Goal: Task Accomplishment & Management: Manage account settings

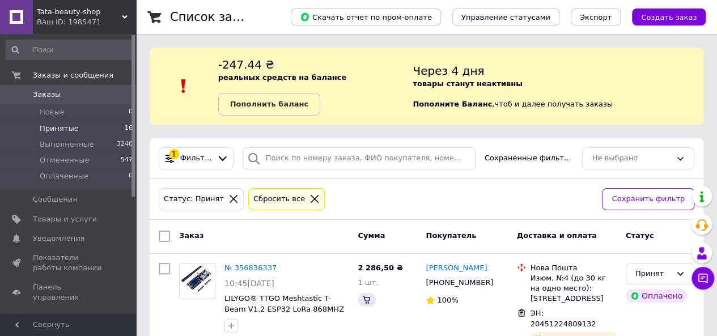
click at [87, 126] on li "Принятые 16" at bounding box center [69, 129] width 139 height 16
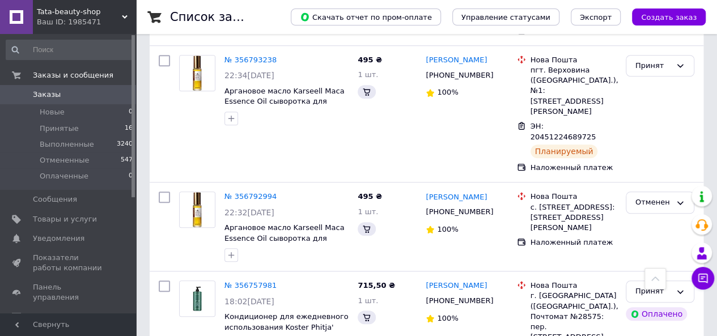
scroll to position [397, 0]
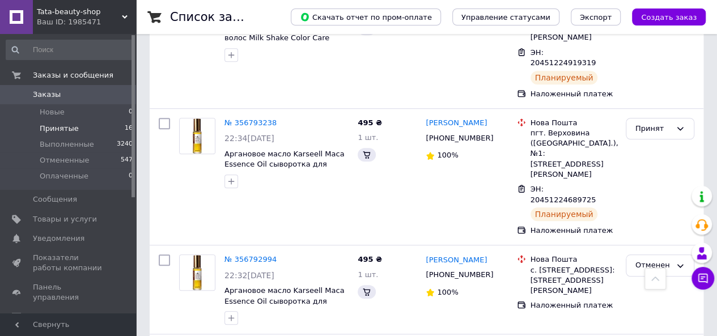
click at [63, 127] on span "Принятые" at bounding box center [59, 129] width 39 height 10
click at [65, 127] on span "Принятые" at bounding box center [59, 129] width 39 height 10
click at [59, 217] on span "Товары и услуги" at bounding box center [65, 219] width 64 height 10
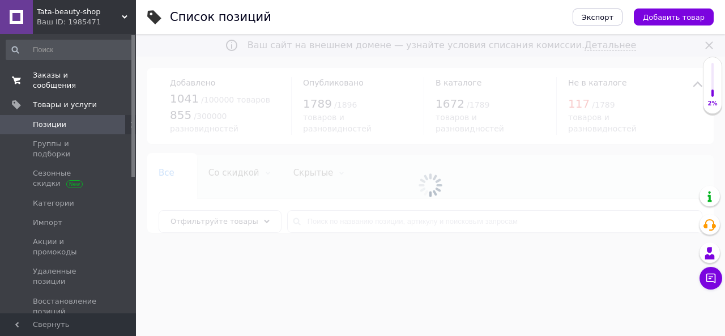
click at [59, 74] on span "Заказы и сообщения" at bounding box center [69, 80] width 72 height 20
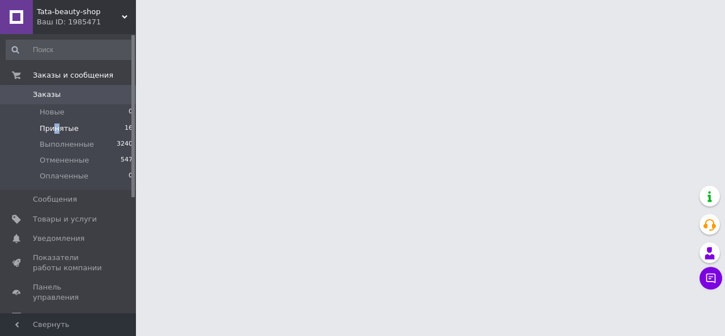
click at [56, 126] on span "Принятые" at bounding box center [59, 129] width 39 height 10
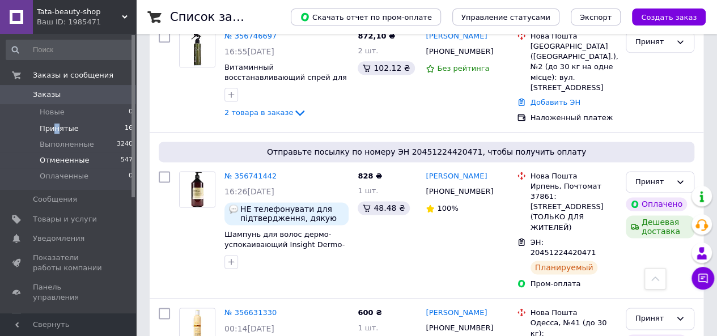
scroll to position [646, 0]
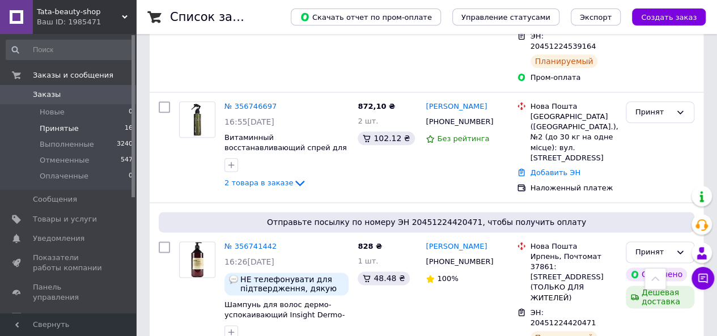
click at [66, 124] on span "Принятые" at bounding box center [59, 129] width 39 height 10
click at [66, 129] on span "Принятые" at bounding box center [59, 129] width 39 height 10
click at [60, 126] on span "Принятые" at bounding box center [59, 129] width 39 height 10
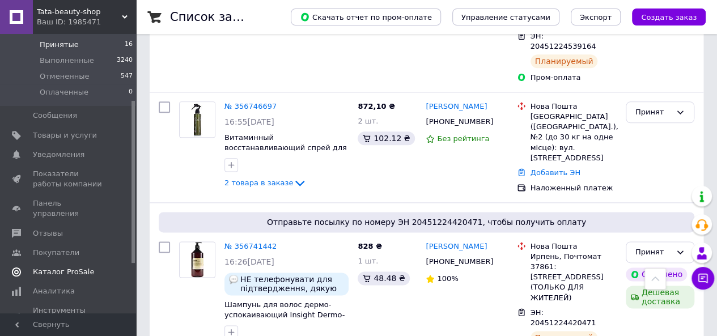
scroll to position [113, 0]
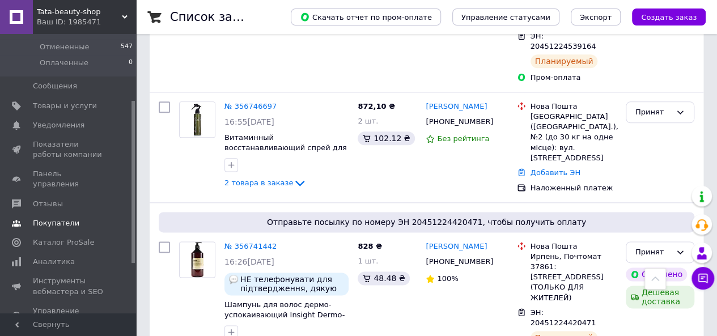
click at [48, 194] on link "Отзывы" at bounding box center [69, 203] width 139 height 19
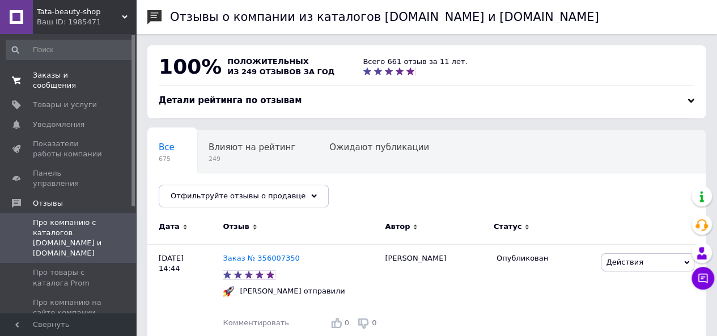
click at [84, 70] on span "Заказы и сообщения" at bounding box center [69, 80] width 72 height 20
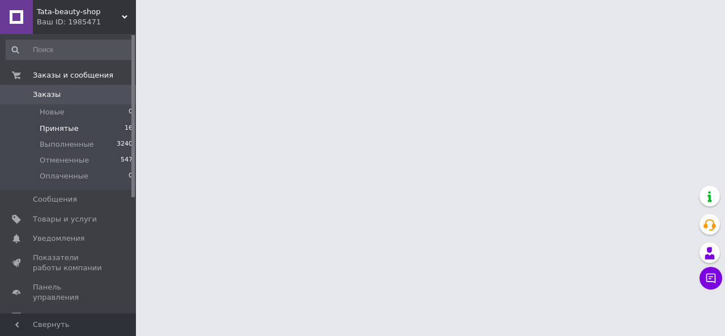
click at [58, 127] on span "Принятые" at bounding box center [59, 129] width 39 height 10
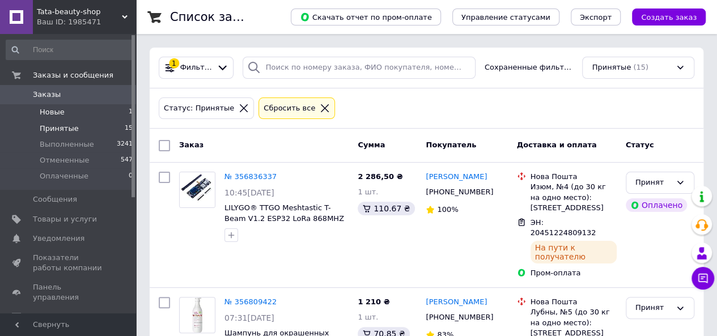
click at [76, 113] on li "Новые 1" at bounding box center [69, 112] width 139 height 16
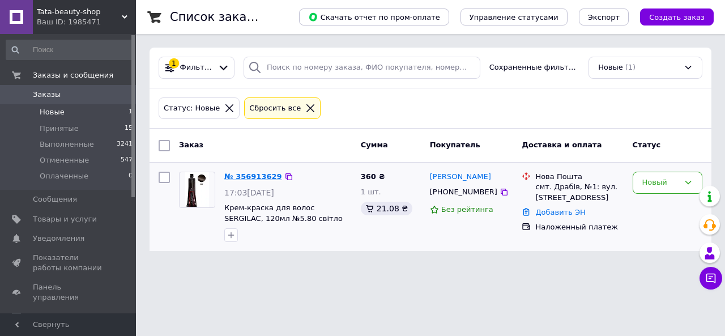
click at [237, 179] on link "№ 356913629" at bounding box center [253, 176] width 58 height 9
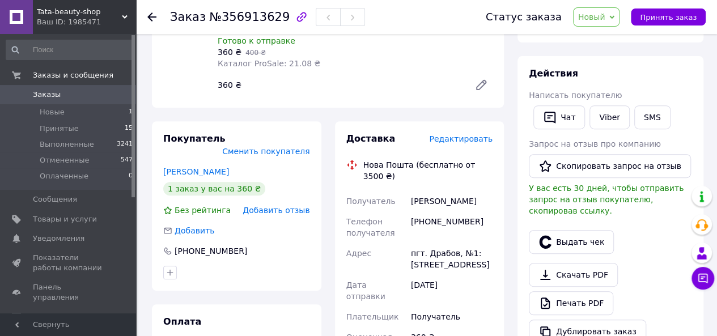
scroll to position [57, 0]
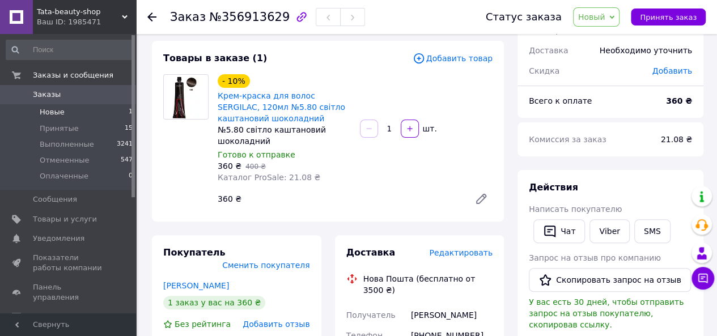
click at [54, 113] on span "Новые" at bounding box center [52, 112] width 25 height 10
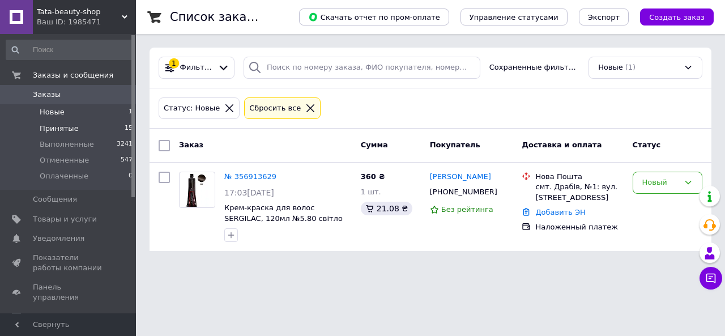
click at [48, 131] on span "Принятые" at bounding box center [59, 129] width 39 height 10
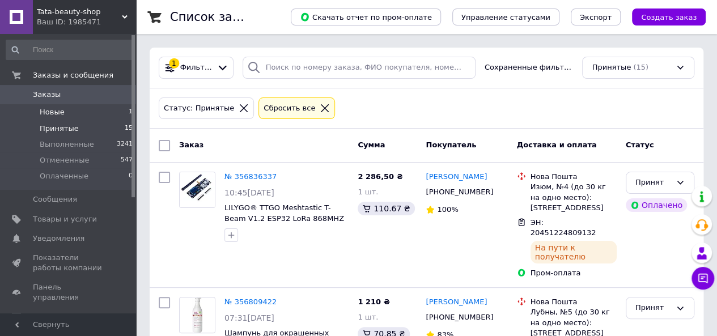
click at [62, 111] on li "Новые 1" at bounding box center [69, 112] width 139 height 16
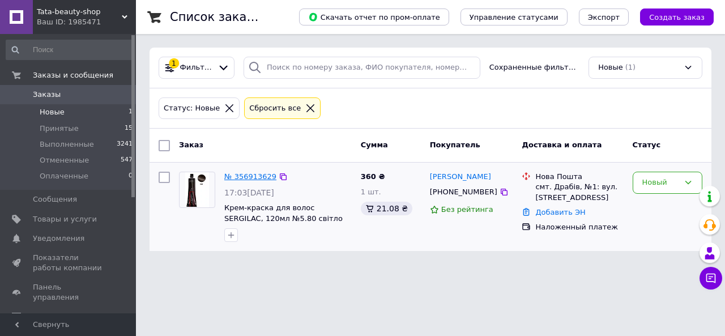
click at [244, 176] on link "№ 356913629" at bounding box center [250, 176] width 52 height 9
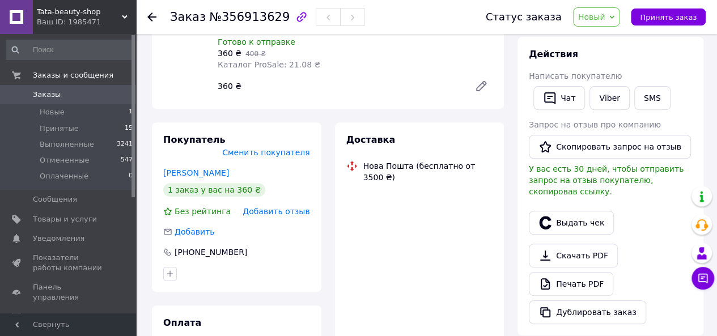
scroll to position [170, 0]
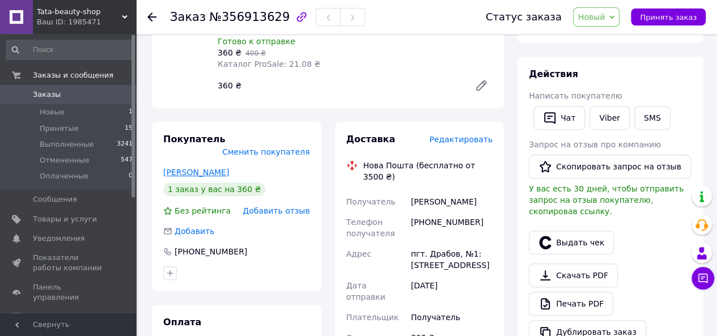
click at [207, 168] on link "[PERSON_NAME]" at bounding box center [196, 172] width 66 height 9
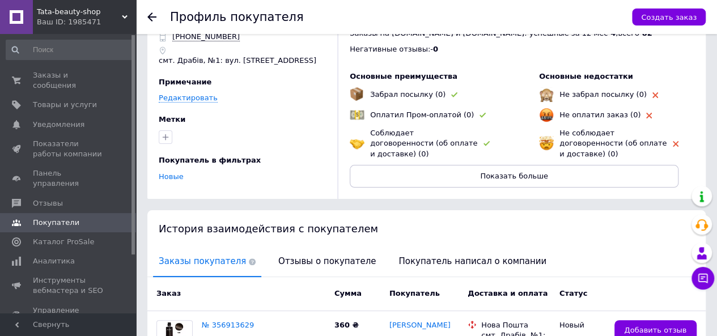
scroll to position [113, 0]
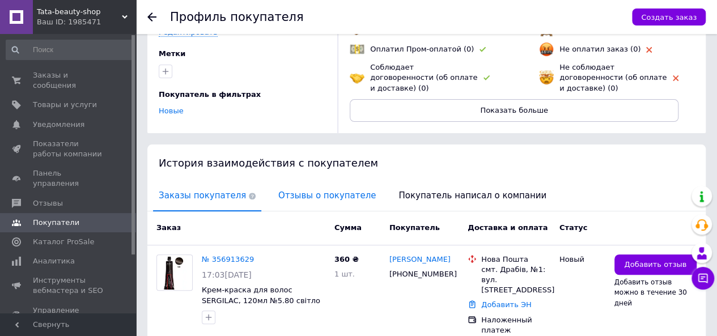
click at [295, 188] on span "Отзывы о покупателе" at bounding box center [327, 195] width 109 height 29
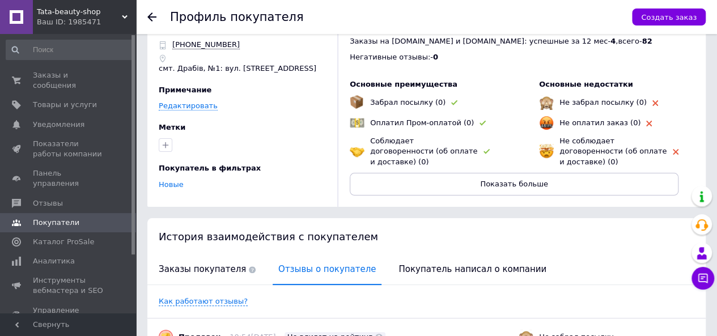
scroll to position [0, 0]
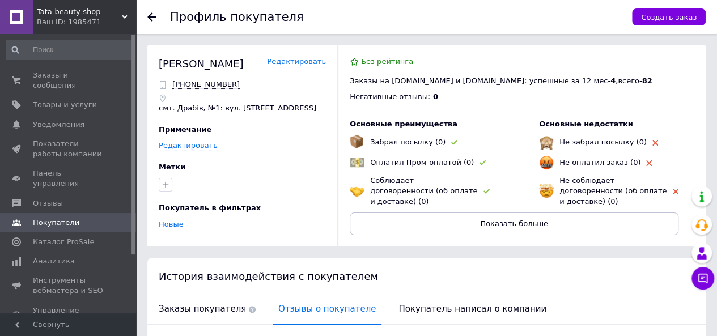
click at [154, 15] on icon at bounding box center [151, 16] width 9 height 9
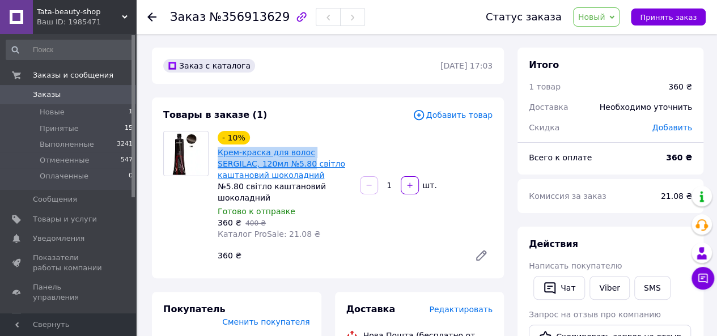
drag, startPoint x: 213, startPoint y: 152, endPoint x: 265, endPoint y: 163, distance: 52.6
click at [265, 163] on div "- 10% Крем-краска для волос SERGILAC, 120мл №5.80 світло каштановий шоколадний …" at bounding box center [284, 185] width 142 height 113
copy link "Крем-краска для волос SERGILAC, 120мл №5.80"
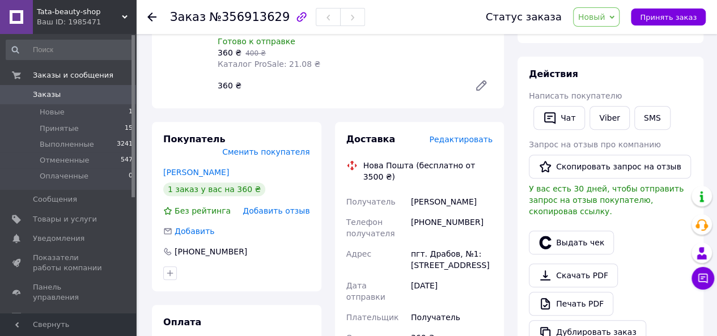
scroll to position [227, 0]
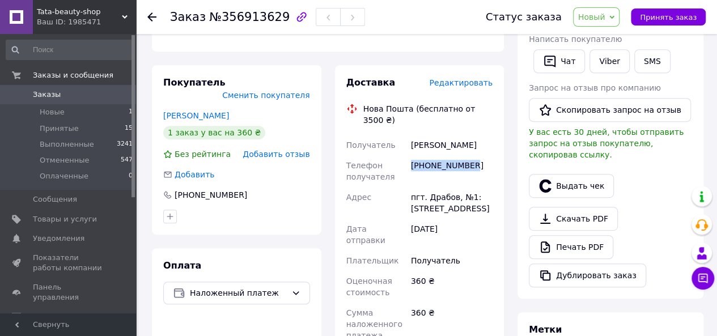
drag, startPoint x: 472, startPoint y: 158, endPoint x: 411, endPoint y: 154, distance: 60.8
click at [411, 155] on div "[PHONE_NUMBER]" at bounding box center [452, 171] width 86 height 32
copy div "[PHONE_NUMBER]"
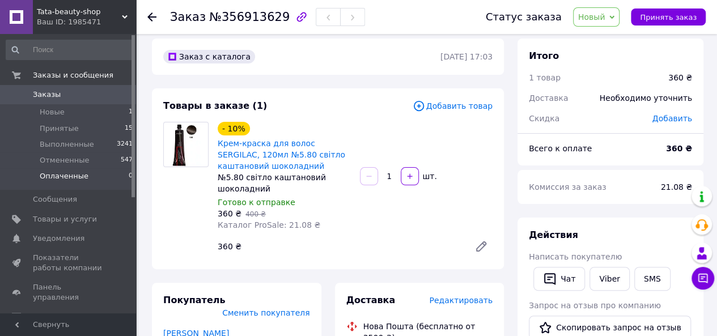
scroll to position [0, 0]
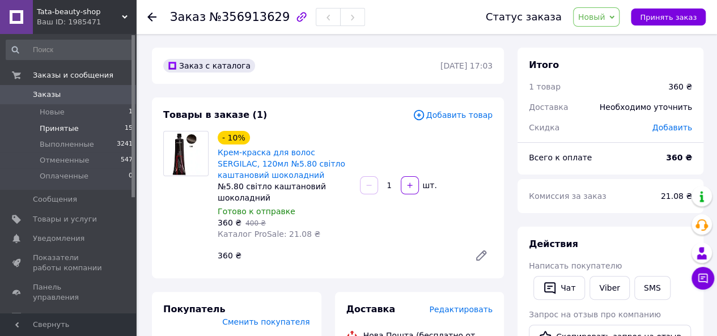
click at [66, 130] on span "Принятые" at bounding box center [59, 129] width 39 height 10
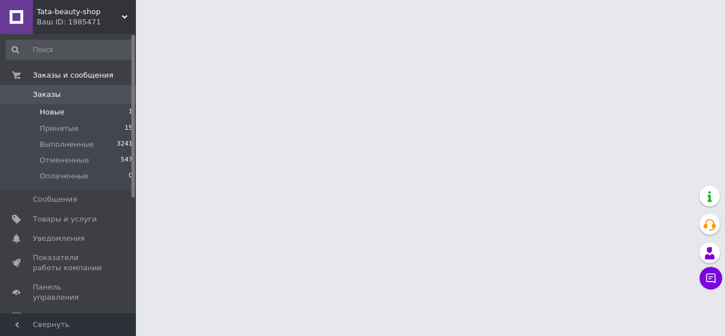
click at [52, 115] on span "Новые" at bounding box center [52, 112] width 25 height 10
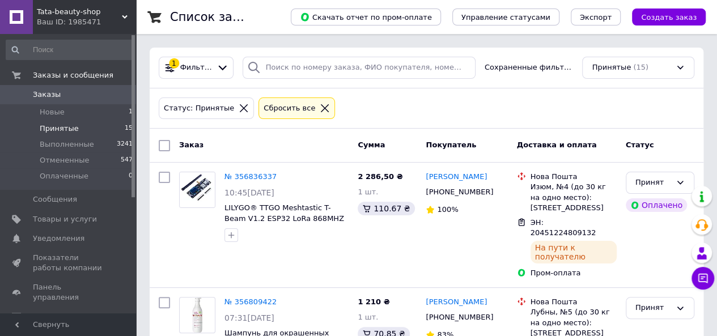
click at [54, 125] on span "Принятые" at bounding box center [59, 129] width 39 height 10
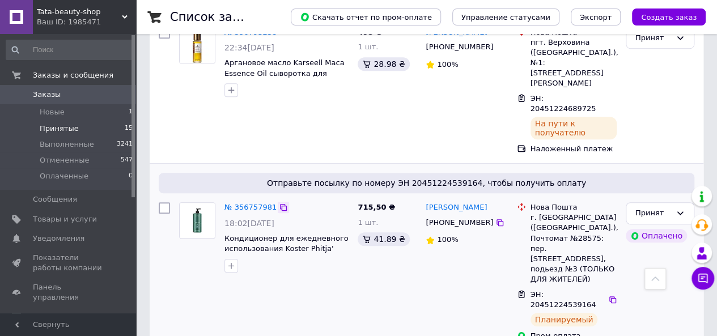
scroll to position [367, 0]
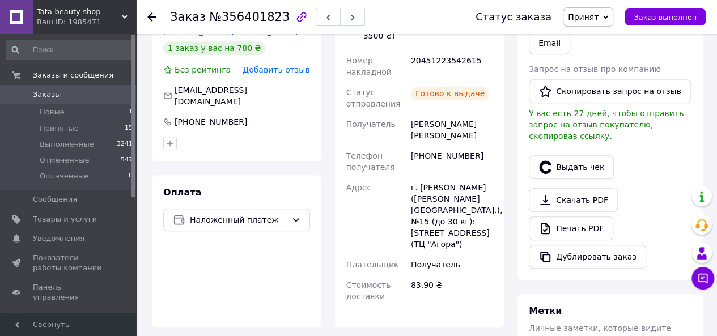
scroll to position [195, 0]
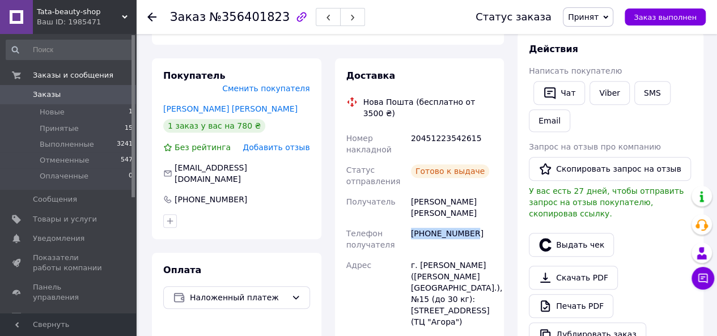
drag, startPoint x: 425, startPoint y: 213, endPoint x: 410, endPoint y: 212, distance: 15.3
click at [410, 223] on div "[PHONE_NUMBER]" at bounding box center [452, 239] width 86 height 32
copy div "[PHONE_NUMBER]"
drag, startPoint x: 451, startPoint y: 190, endPoint x: 409, endPoint y: 189, distance: 42.0
click at [409, 192] on div "[PERSON_NAME] [PERSON_NAME]" at bounding box center [452, 208] width 86 height 32
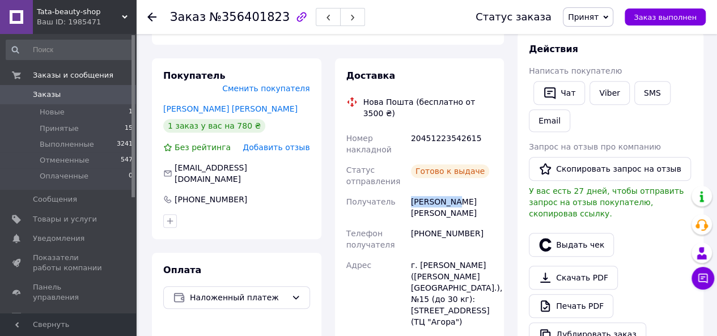
copy div "[PERSON_NAME]"
drag, startPoint x: 481, startPoint y: 194, endPoint x: 453, endPoint y: 190, distance: 27.5
click at [453, 192] on div "[PERSON_NAME] [PERSON_NAME]" at bounding box center [452, 208] width 86 height 32
copy div "Наталія"
drag, startPoint x: 471, startPoint y: 245, endPoint x: 418, endPoint y: 242, distance: 53.4
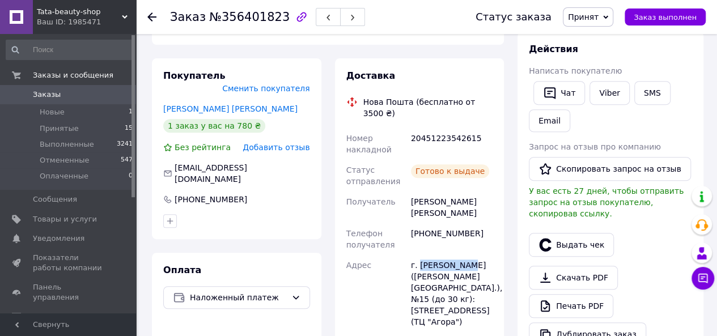
click at [418, 255] on div "г. [PERSON_NAME] ([PERSON_NAME][GEOGRAPHIC_DATA].), №15 (до 30 кг): [STREET_ADD…" at bounding box center [452, 293] width 86 height 77
copy div "[PERSON_NAME]"
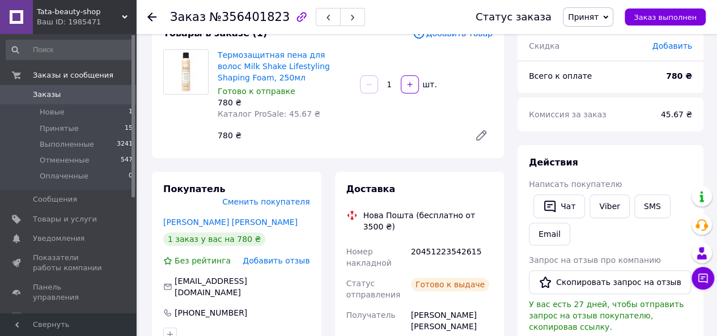
scroll to position [0, 0]
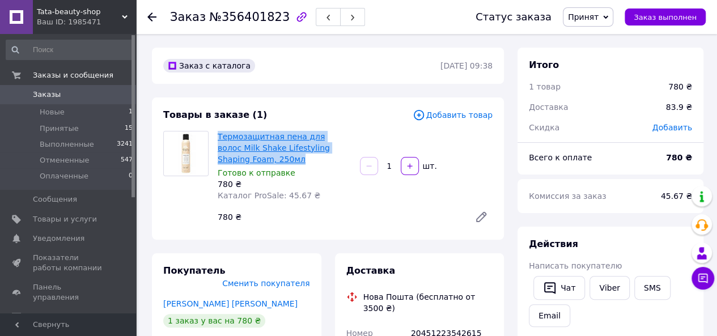
drag, startPoint x: 247, startPoint y: 159, endPoint x: 219, endPoint y: 137, distance: 35.9
click at [219, 137] on span "Термозащитная пена для волос Milk Shake Lifestyling Shaping Foam, 250мл" at bounding box center [284, 148] width 133 height 34
copy link "Термозащитная пена для волос Milk Shake Lifestyling Shaping Foam, 250мл"
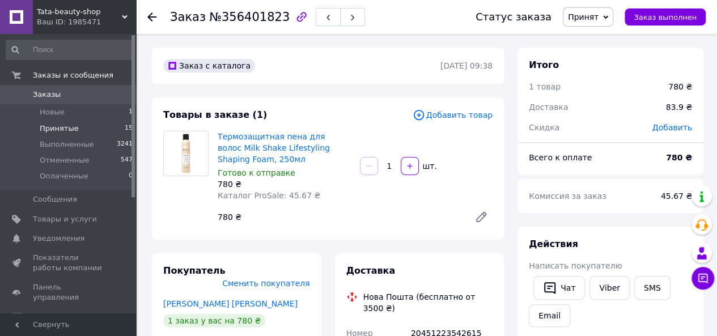
click at [69, 126] on span "Принятые" at bounding box center [59, 129] width 39 height 10
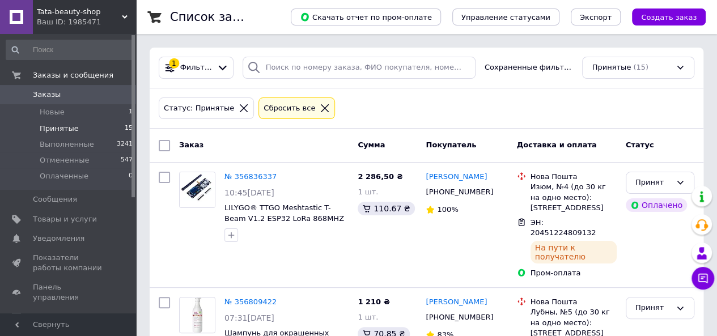
click at [71, 126] on span "Принятые" at bounding box center [59, 129] width 39 height 10
click at [72, 108] on li "Новые 1" at bounding box center [69, 112] width 139 height 16
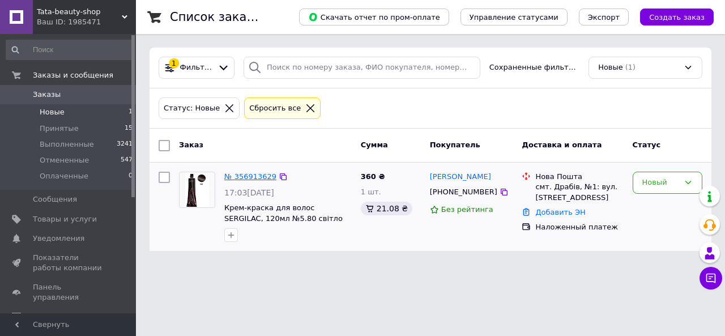
click at [252, 180] on link "№ 356913629" at bounding box center [250, 176] width 52 height 9
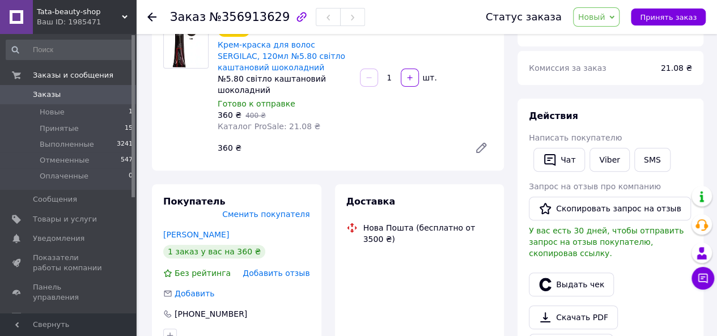
scroll to position [170, 0]
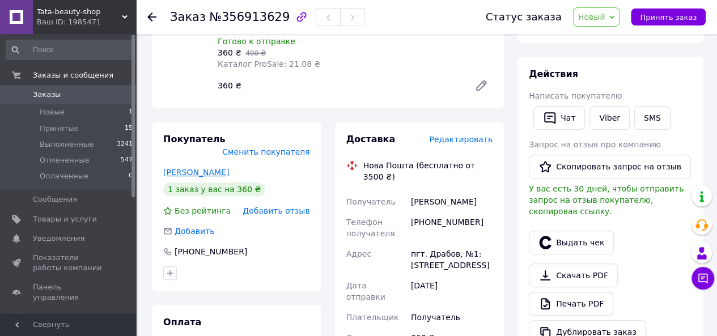
click at [180, 168] on link "[PERSON_NAME]" at bounding box center [196, 172] width 66 height 9
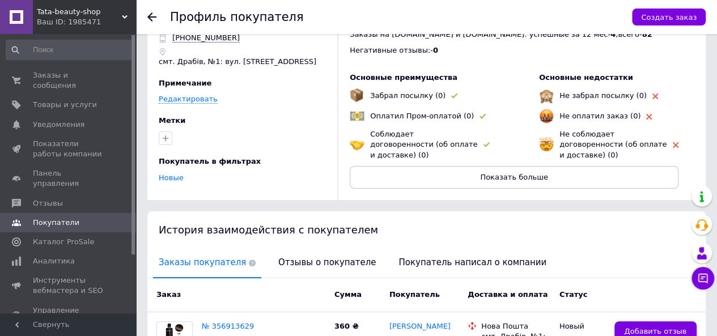
scroll to position [113, 0]
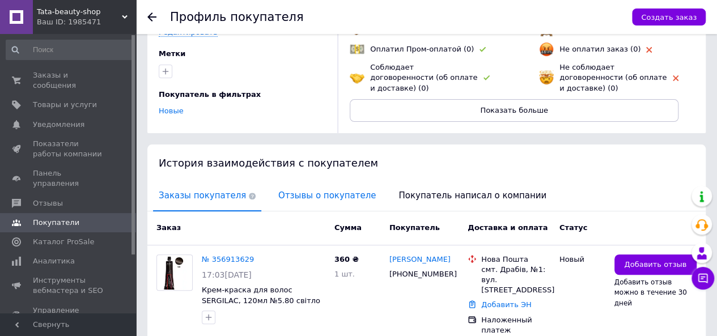
click at [313, 188] on span "Отзывы о покупателе" at bounding box center [327, 195] width 109 height 29
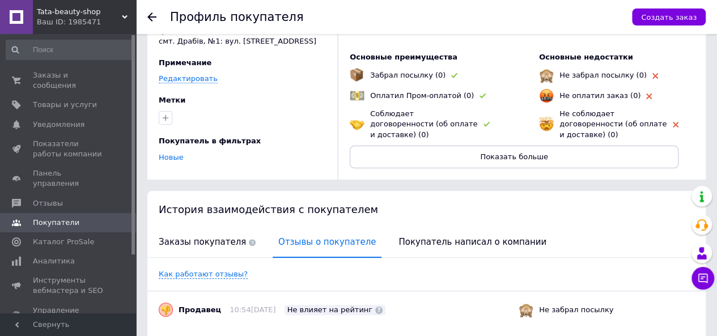
scroll to position [0, 0]
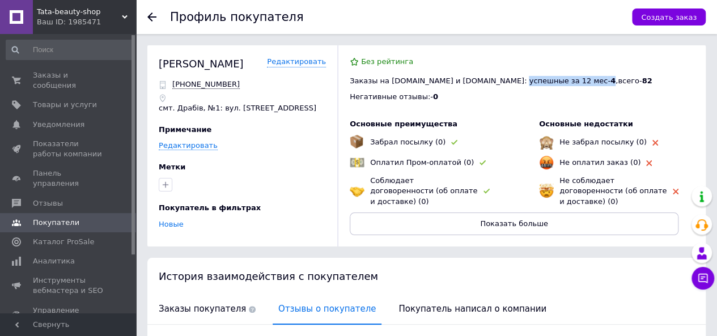
drag, startPoint x: 524, startPoint y: 81, endPoint x: 491, endPoint y: 82, distance: 33.4
click at [491, 82] on span "Заказы на [DOMAIN_NAME] и [DOMAIN_NAME]: успешные за 12 мес - 4 , всего - 82" at bounding box center [501, 81] width 303 height 9
click at [494, 98] on div "Негативные отзывы: - 0" at bounding box center [522, 97] width 345 height 10
click at [512, 219] on span "Показать больше" at bounding box center [514, 223] width 68 height 9
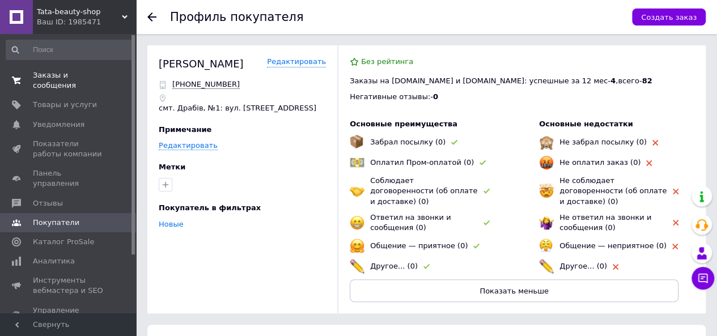
click at [69, 75] on span "Заказы и сообщения" at bounding box center [69, 80] width 72 height 20
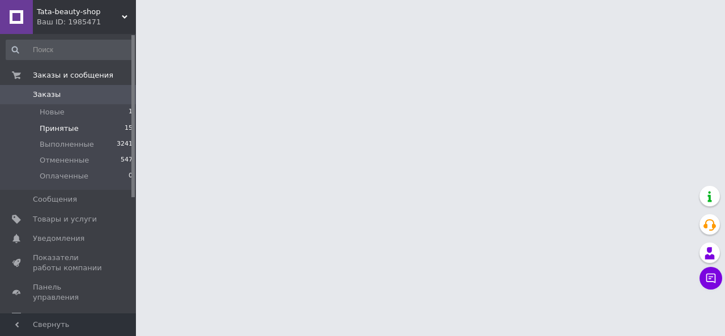
click at [76, 132] on li "Принятые 15" at bounding box center [69, 129] width 139 height 16
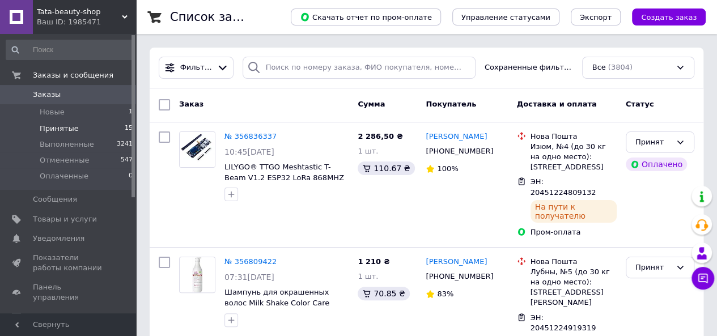
click at [60, 125] on span "Принятые" at bounding box center [59, 129] width 39 height 10
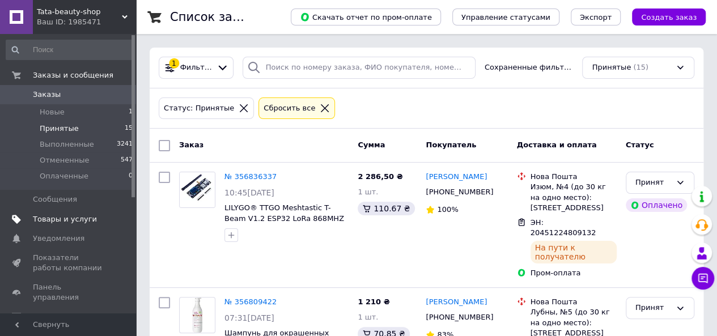
click at [60, 218] on span "Товары и услуги" at bounding box center [65, 219] width 64 height 10
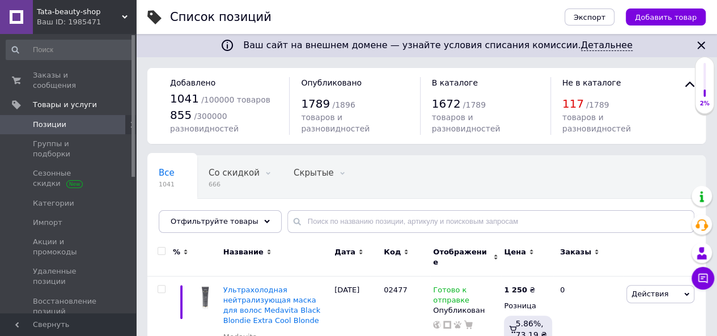
scroll to position [57, 0]
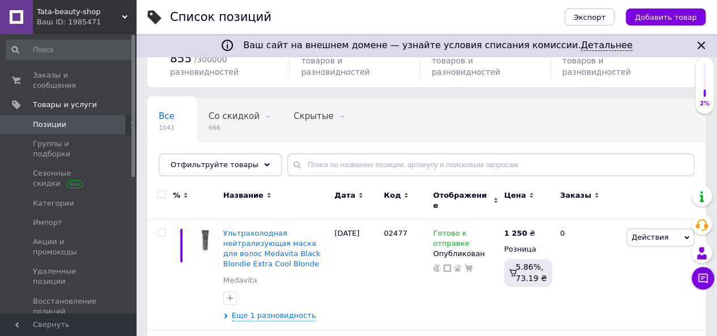
click at [699, 45] on icon "Закрыть" at bounding box center [701, 46] width 14 height 14
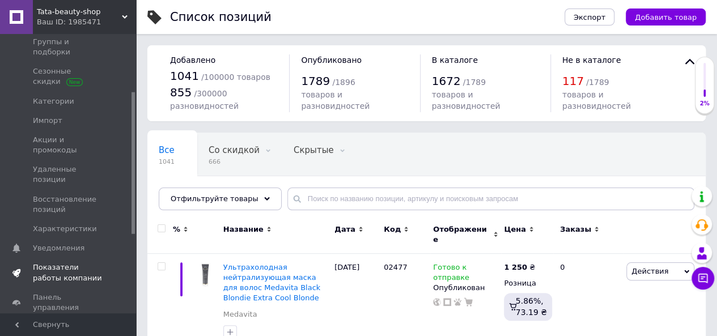
scroll to position [113, 0]
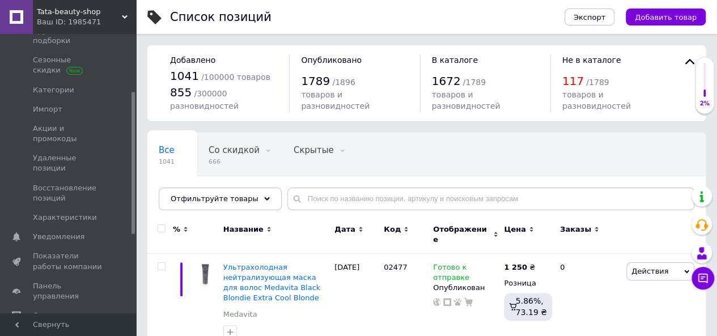
click at [50, 311] on span "Отзывы" at bounding box center [48, 316] width 30 height 10
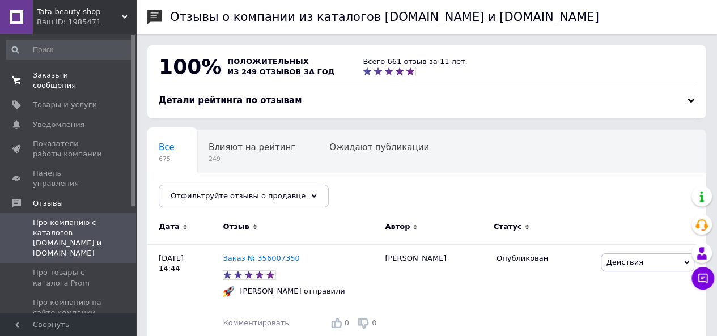
click at [67, 73] on span "Заказы и сообщения" at bounding box center [69, 80] width 72 height 20
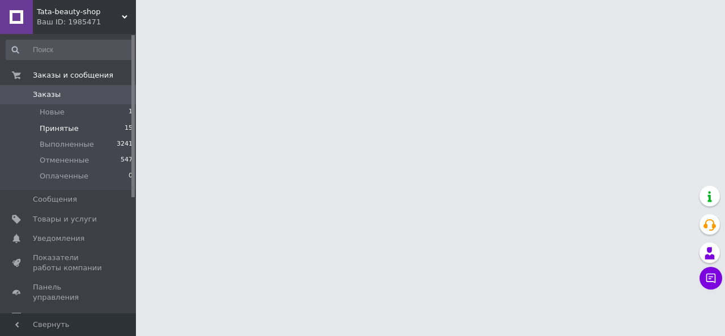
click at [62, 128] on span "Принятые" at bounding box center [59, 129] width 39 height 10
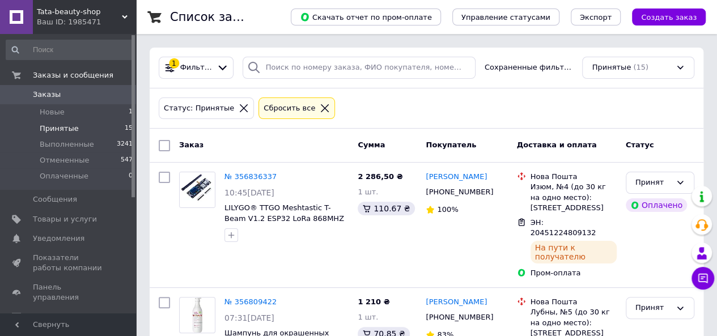
click at [66, 129] on span "Принятые" at bounding box center [59, 129] width 39 height 10
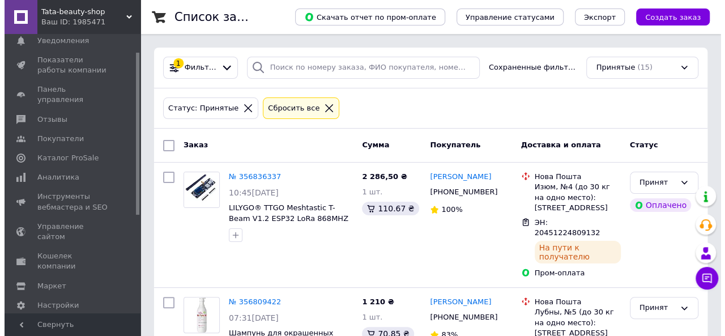
scroll to position [30, 0]
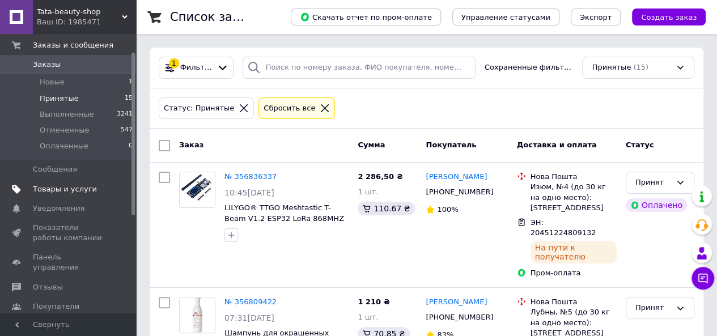
click at [65, 192] on span "Товары и услуги" at bounding box center [65, 189] width 64 height 10
